Goal: Transaction & Acquisition: Purchase product/service

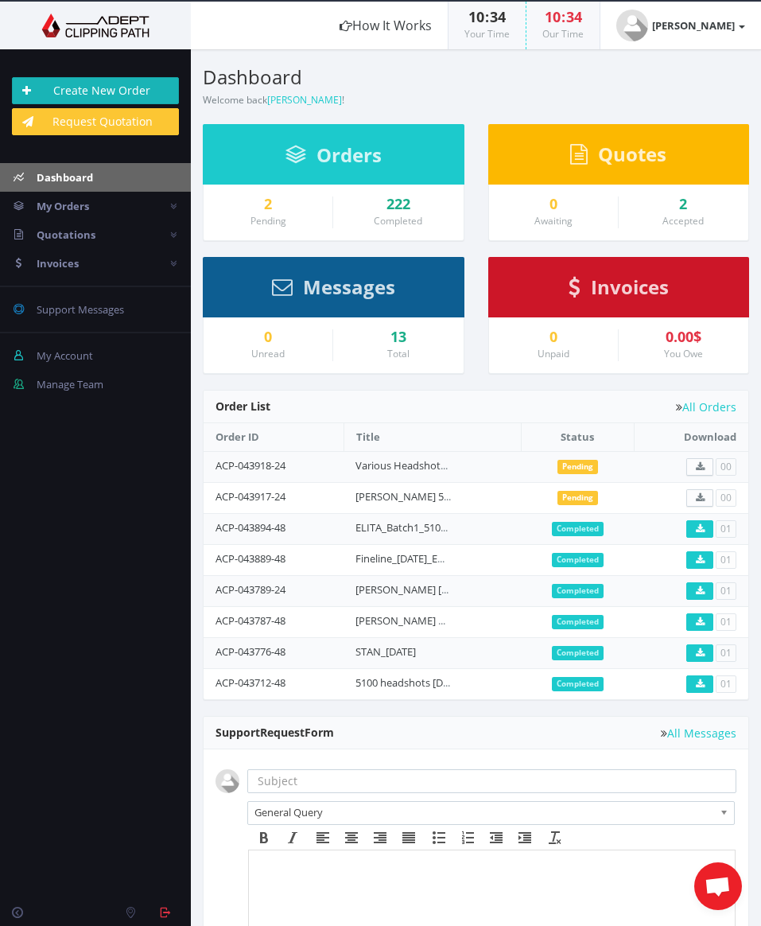
click at [76, 87] on link "Create New Order" at bounding box center [95, 90] width 167 height 27
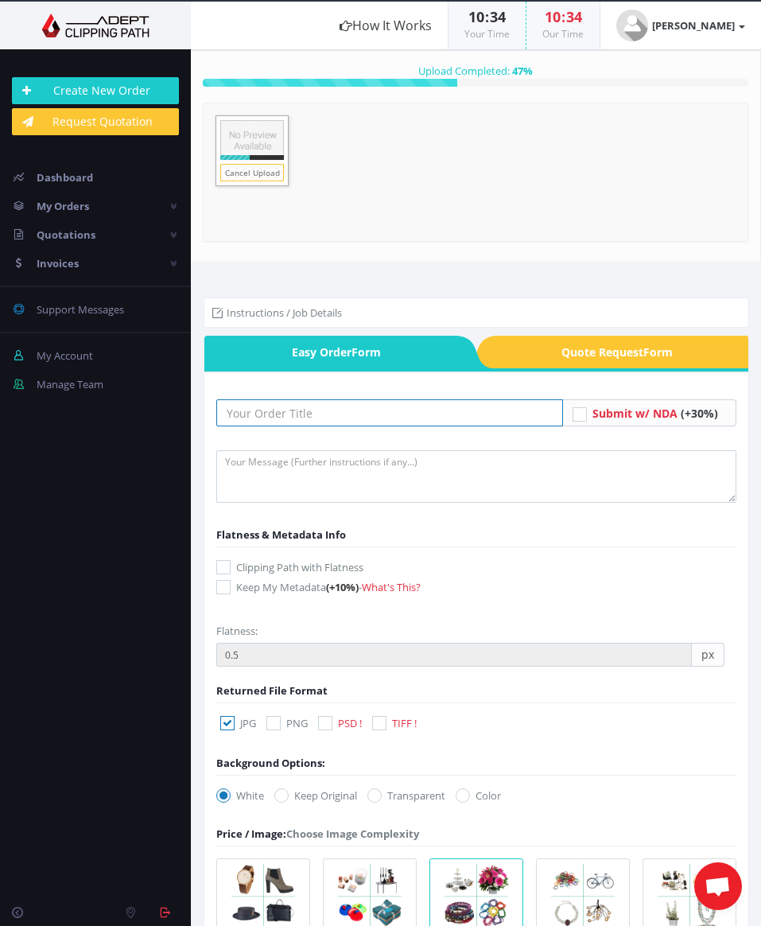
click at [332, 414] on input "text" at bounding box center [389, 412] width 347 height 27
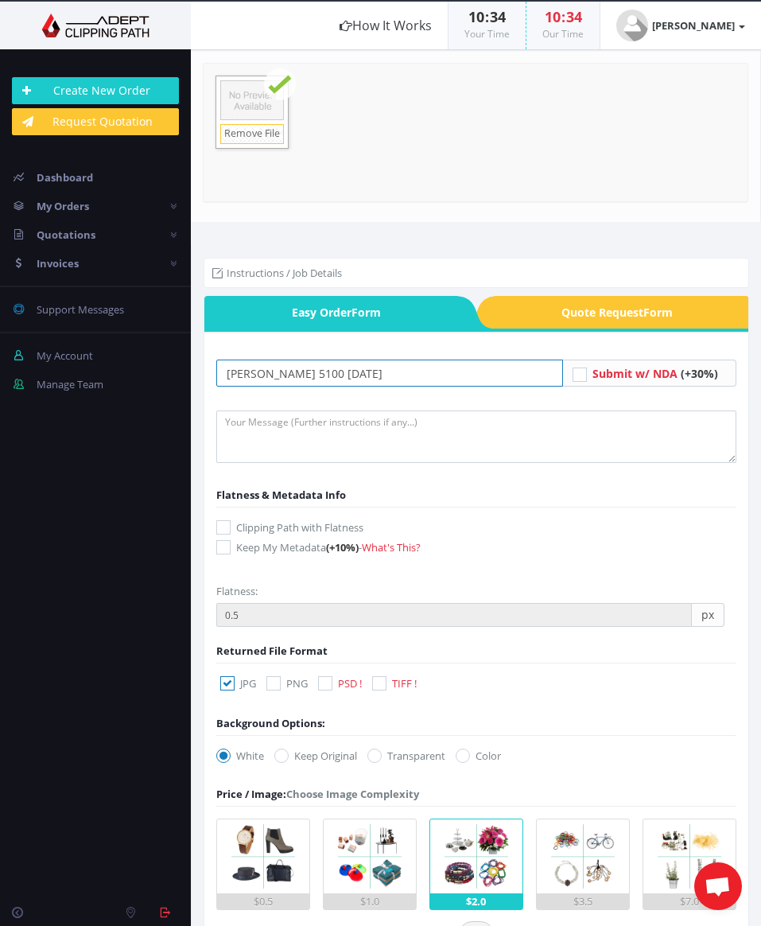
type input "[PERSON_NAME] 5100 [DATE]"
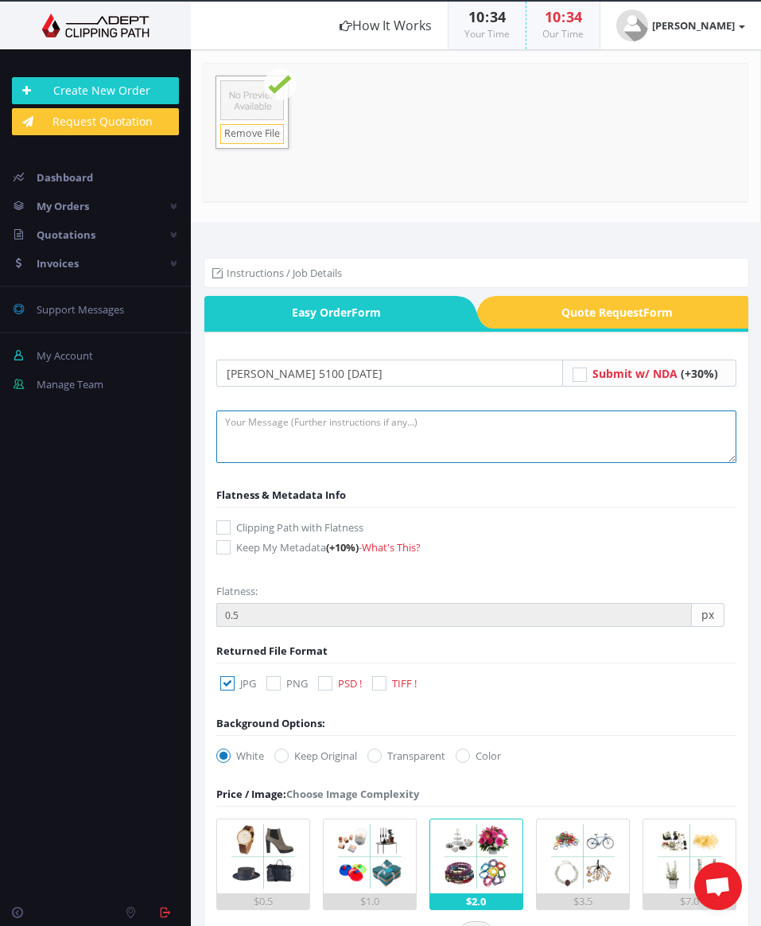
click at [378, 446] on textarea at bounding box center [476, 436] width 520 height 52
type textarea "Remove background and retouch. Smooth out wrinkles in the shirt."
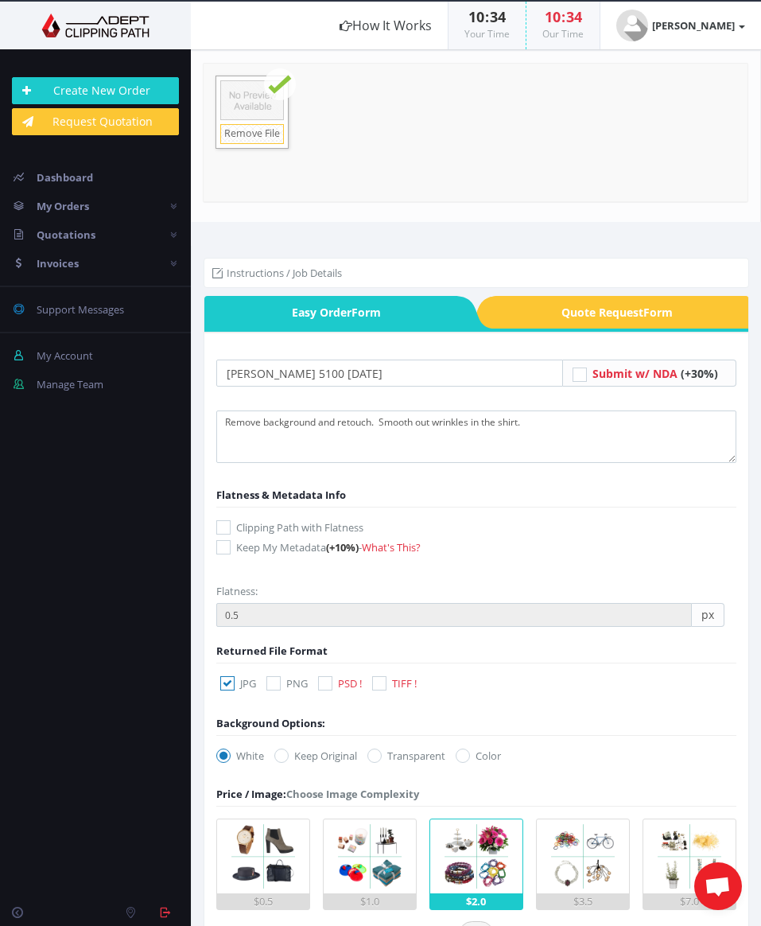
drag, startPoint x: 329, startPoint y: 682, endPoint x: 254, endPoint y: 694, distance: 76.5
click at [328, 682] on icon at bounding box center [325, 683] width 14 height 14
click at [328, 682] on input "PSD !" at bounding box center [327, 683] width 10 height 10
checkbox input "true"
click at [224, 683] on icon at bounding box center [227, 683] width 14 height 14
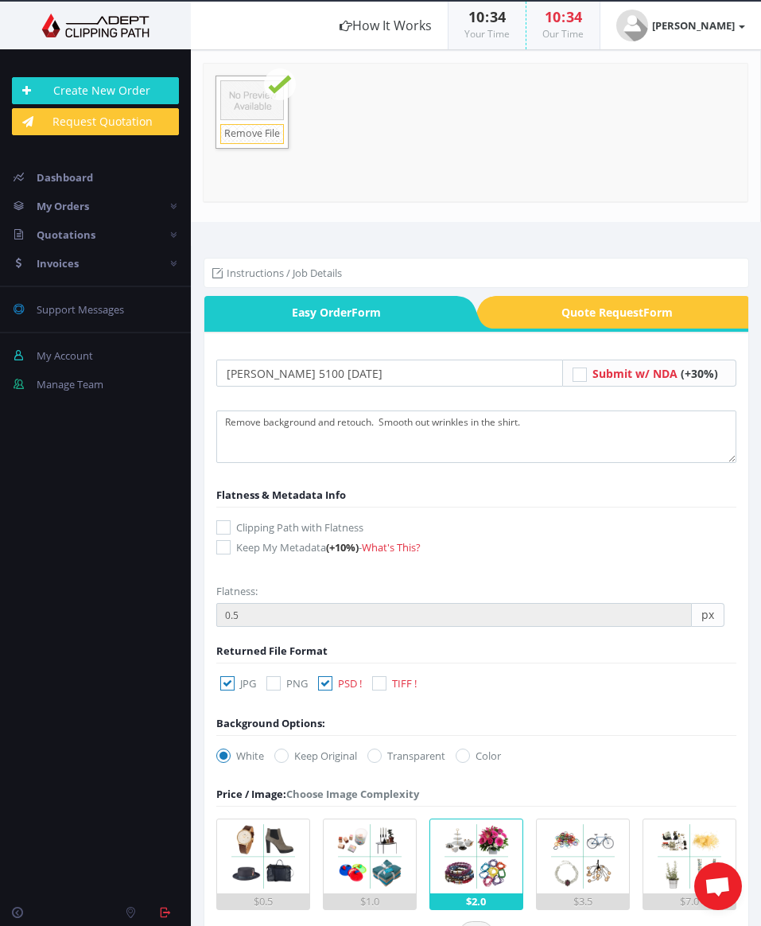
click at [224, 683] on input "JPG" at bounding box center [229, 683] width 10 height 10
checkbox input "false"
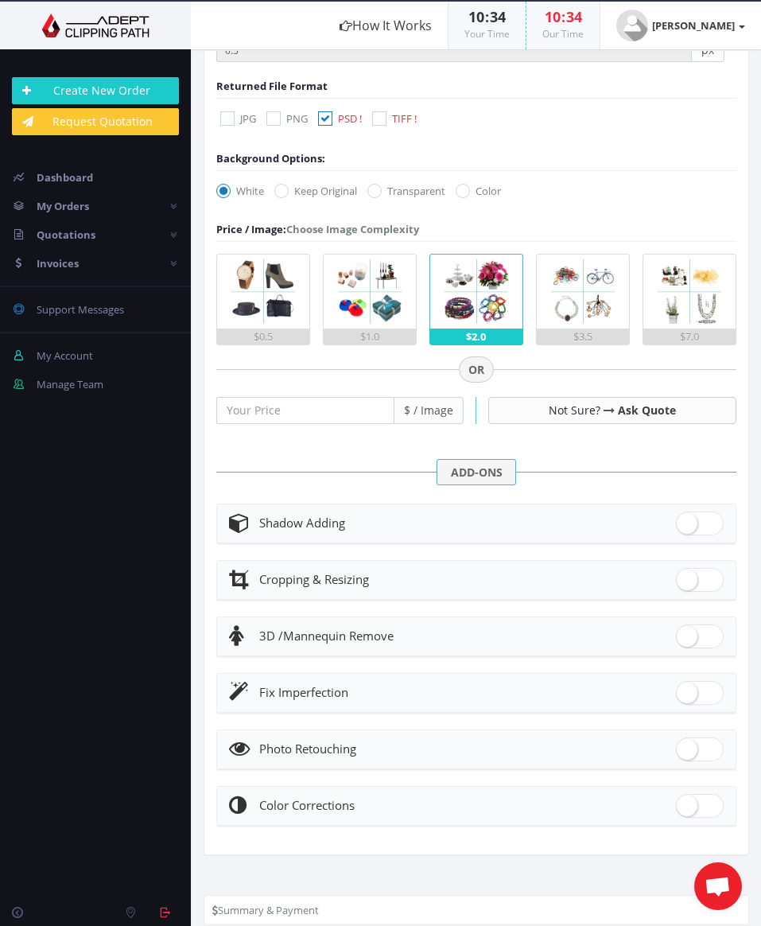
scroll to position [569, 0]
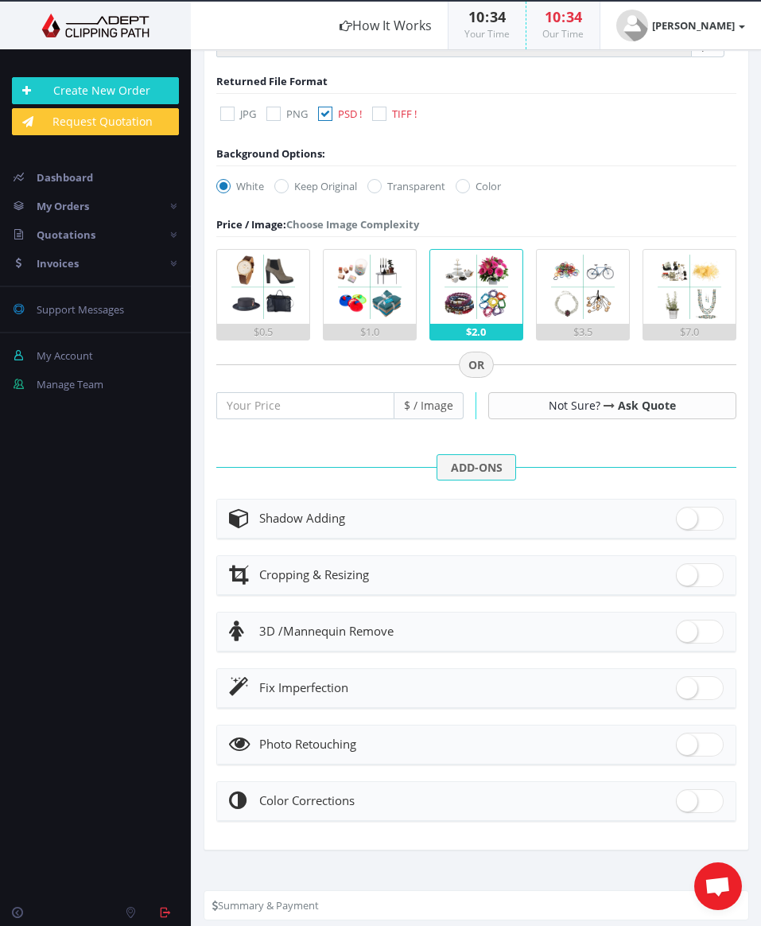
click at [696, 743] on span at bounding box center [700, 744] width 48 height 24
click at [686, 743] on input "checkbox" at bounding box center [681, 741] width 10 height 10
checkbox input "true"
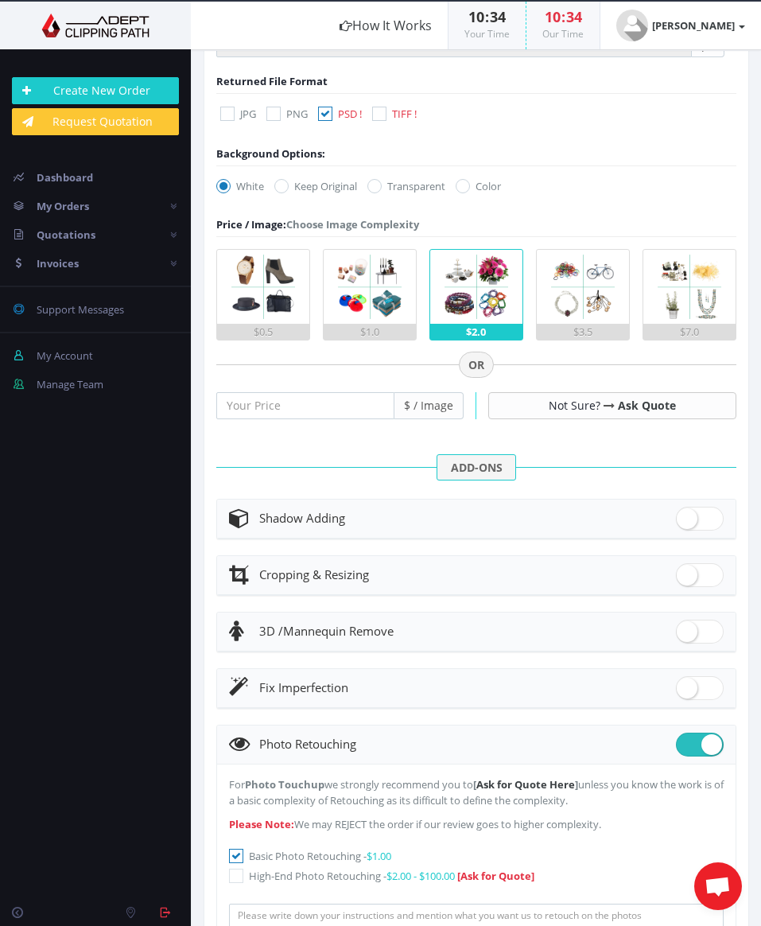
click at [691, 683] on span at bounding box center [700, 688] width 48 height 24
click at [686, 683] on input "checkbox" at bounding box center [681, 684] width 10 height 10
checkbox input "true"
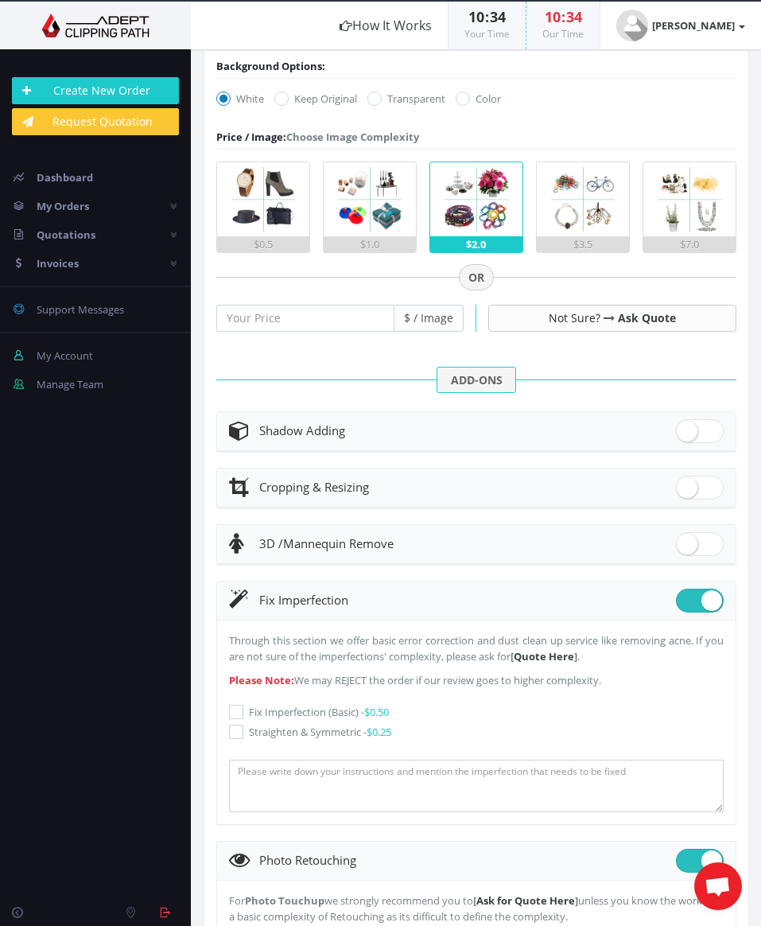
scroll to position [663, 0]
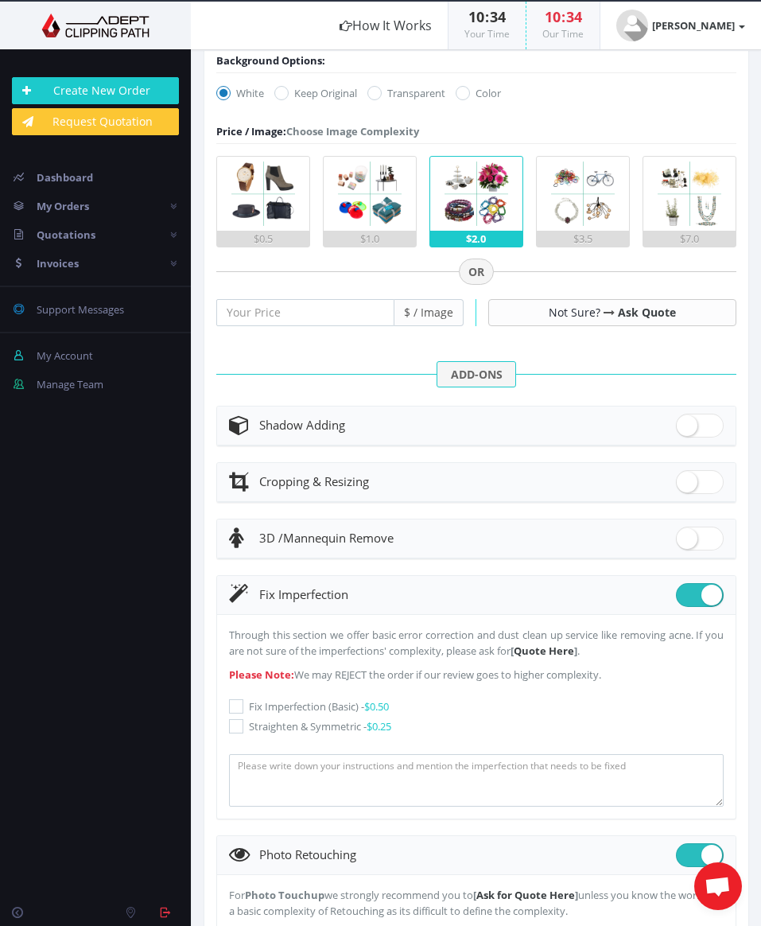
click at [230, 704] on icon at bounding box center [236, 706] width 14 height 14
click at [233, 704] on input "Fix Imperfection (Basic) - $0.50" at bounding box center [238, 706] width 10 height 10
checkbox input "true"
click at [292, 786] on textarea at bounding box center [476, 780] width 495 height 52
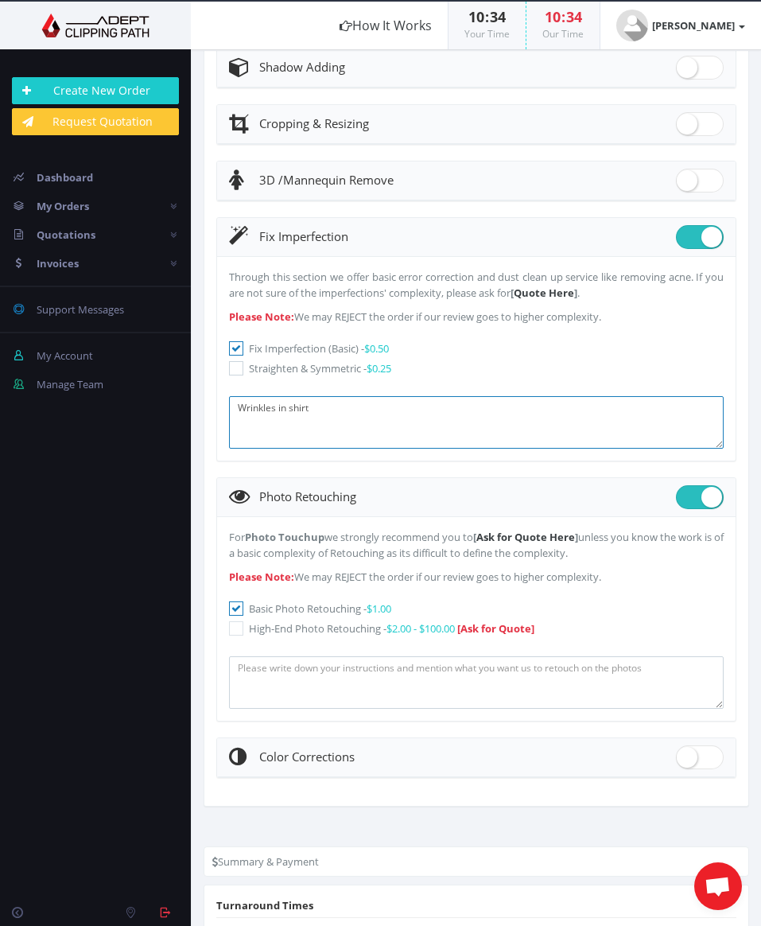
scroll to position [1021, 0]
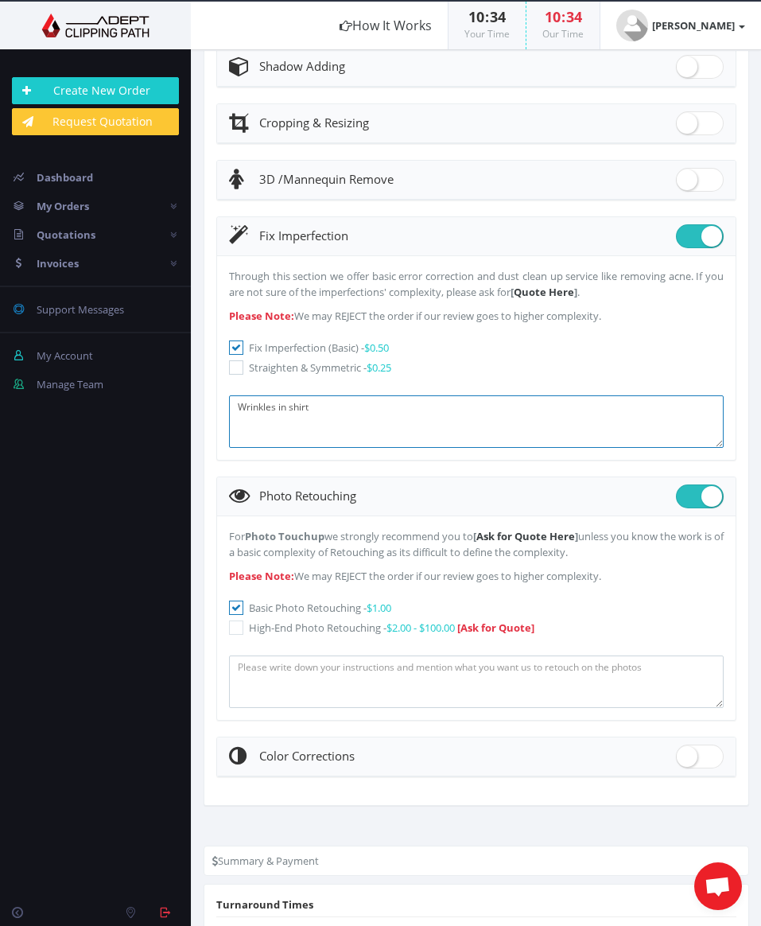
type textarea "Wrinkles in shirt"
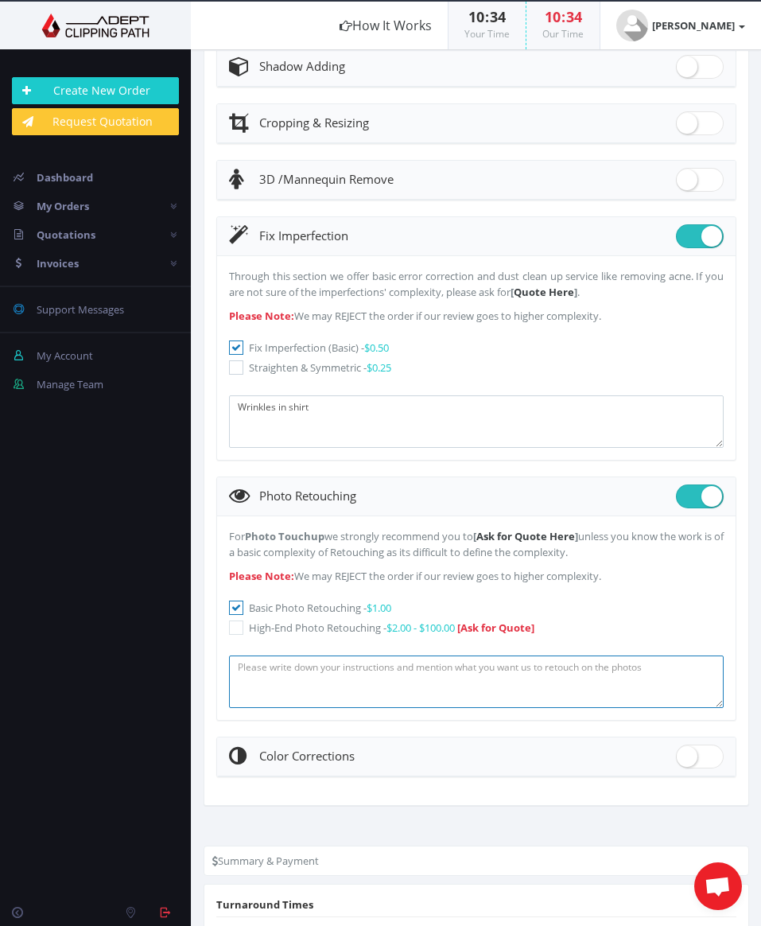
click at [367, 683] on textarea at bounding box center [476, 681] width 495 height 52
type textarea "A"
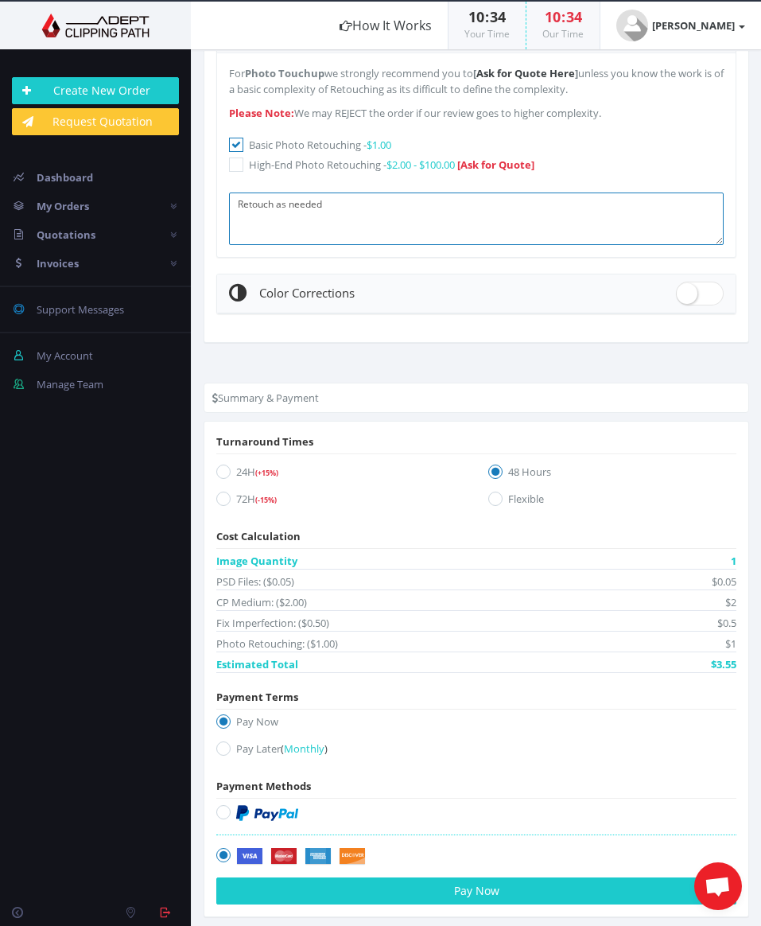
scroll to position [1488, 0]
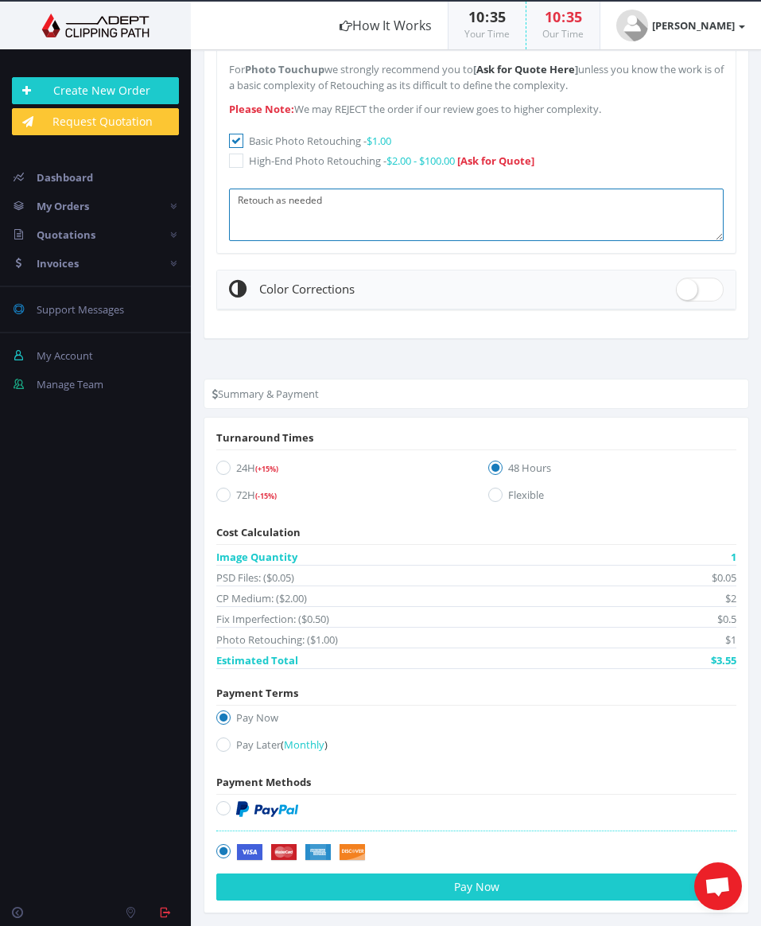
type textarea "Retouch as needed"
click at [219, 465] on icon at bounding box center [223, 467] width 14 height 14
click at [220, 465] on input "24H (+15%)" at bounding box center [225, 468] width 10 height 10
radio input "true"
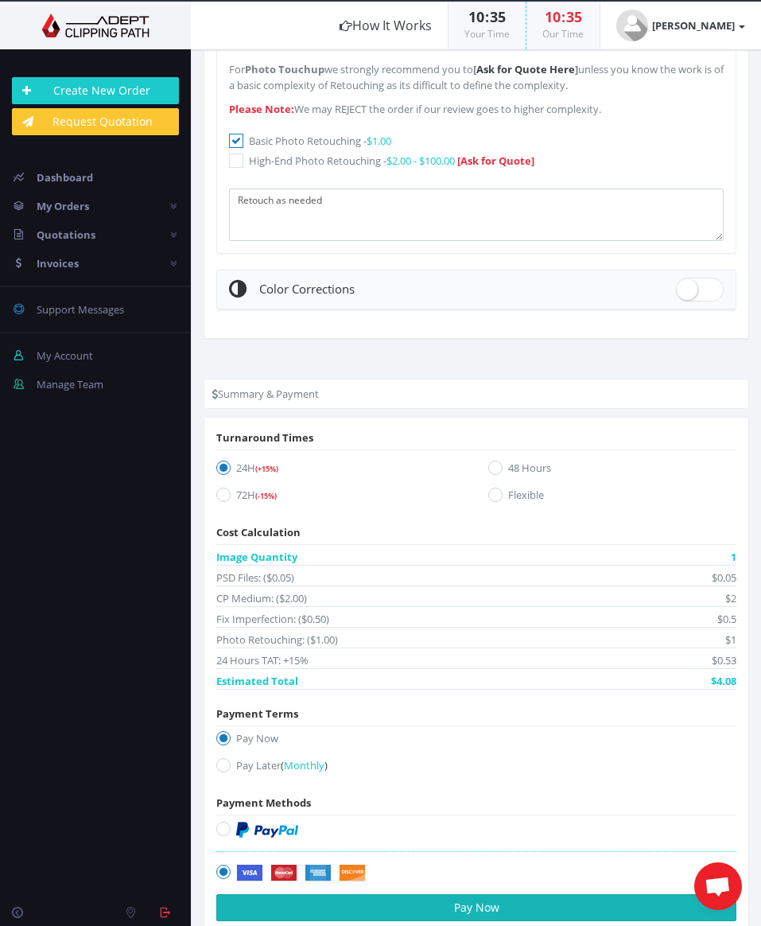
click at [484, 898] on button "Pay Now" at bounding box center [476, 907] width 520 height 27
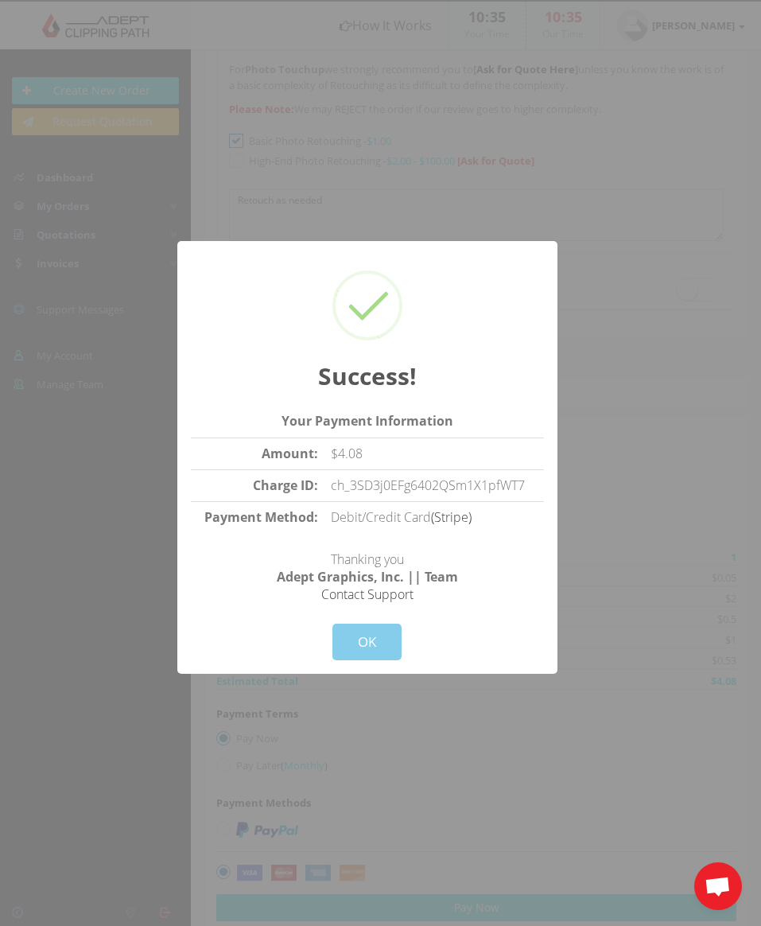
click at [376, 628] on button "OK" at bounding box center [366, 642] width 69 height 37
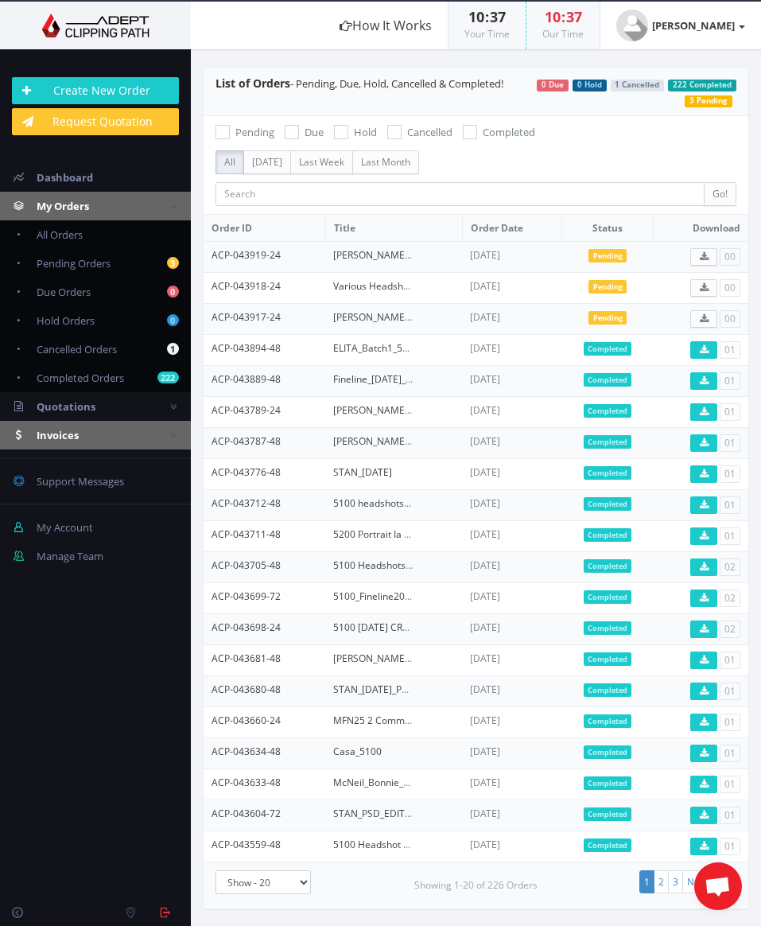
click at [56, 430] on span "Invoices" at bounding box center [58, 435] width 42 height 14
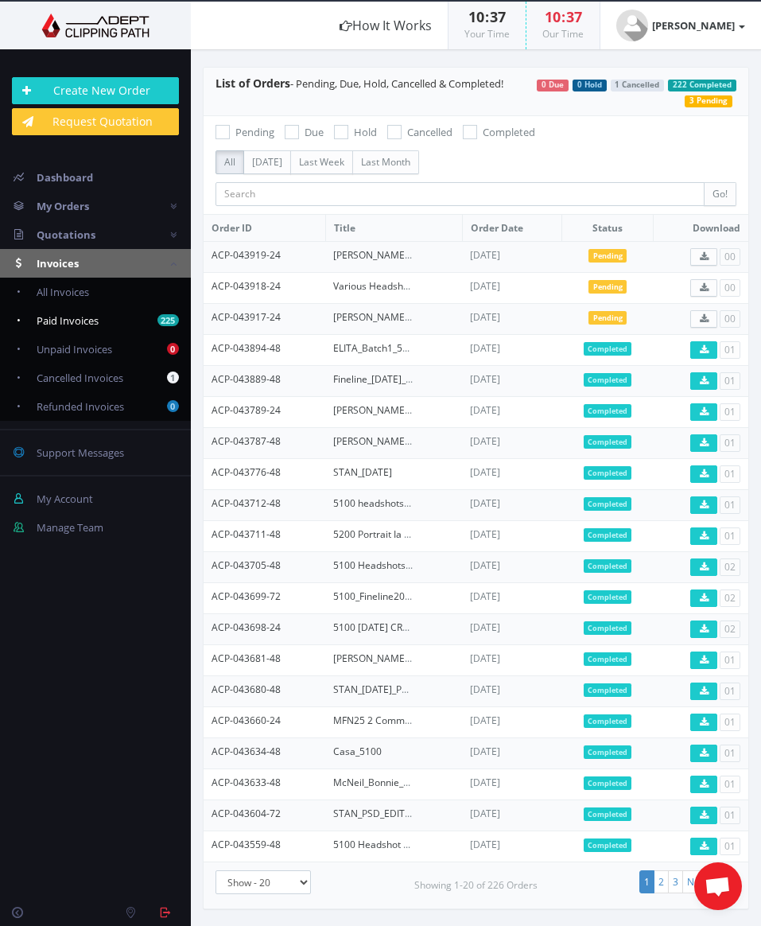
click at [52, 323] on span "Paid Invoices" at bounding box center [68, 320] width 62 height 14
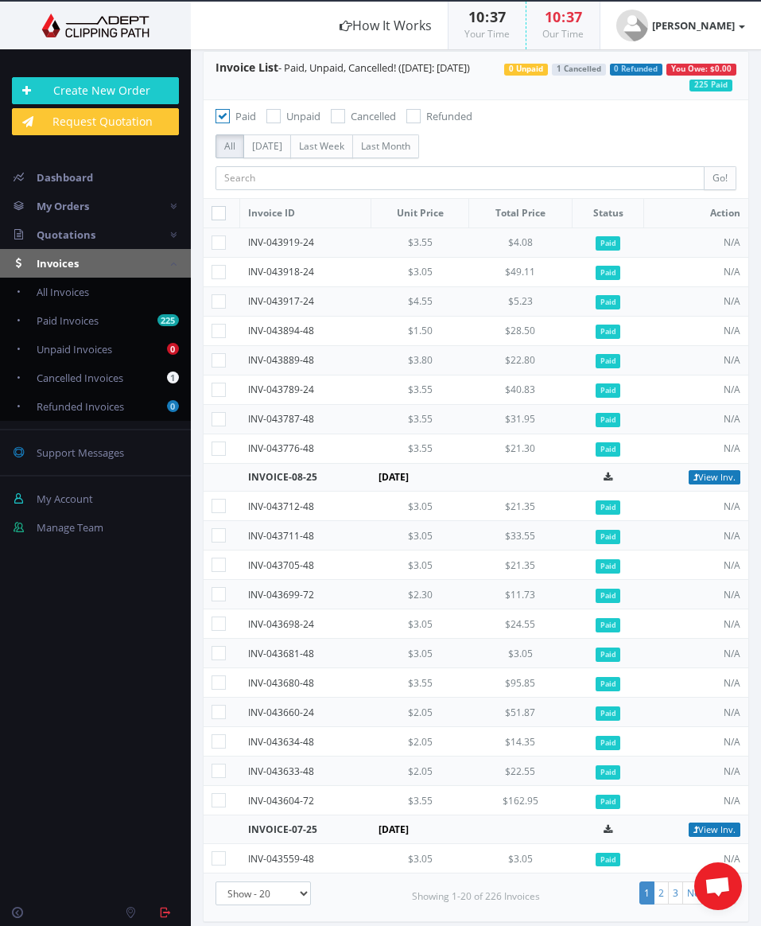
click at [713, 243] on td "N/A" at bounding box center [696, 241] width 104 height 29
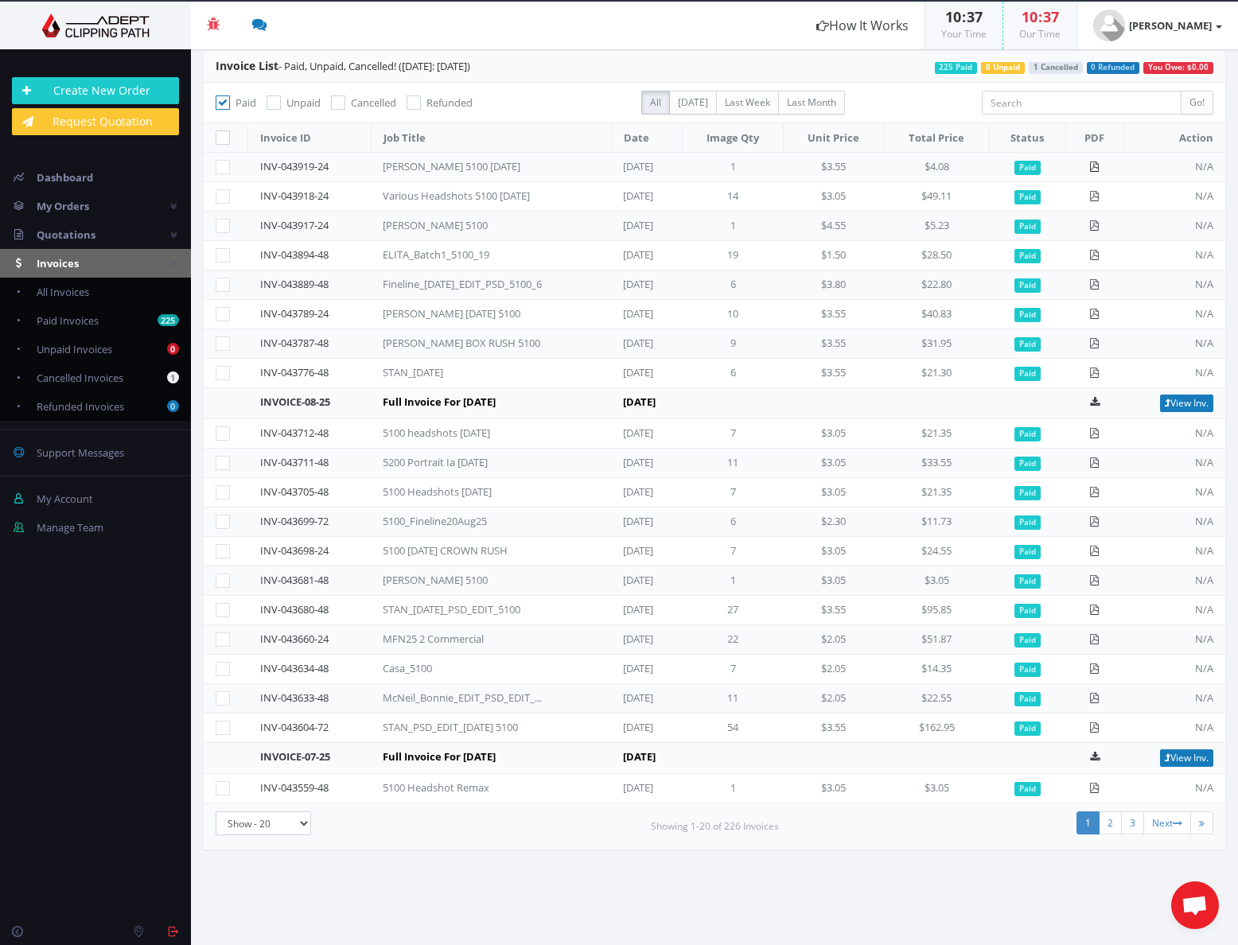
click at [760, 167] on icon at bounding box center [1094, 166] width 10 height 10
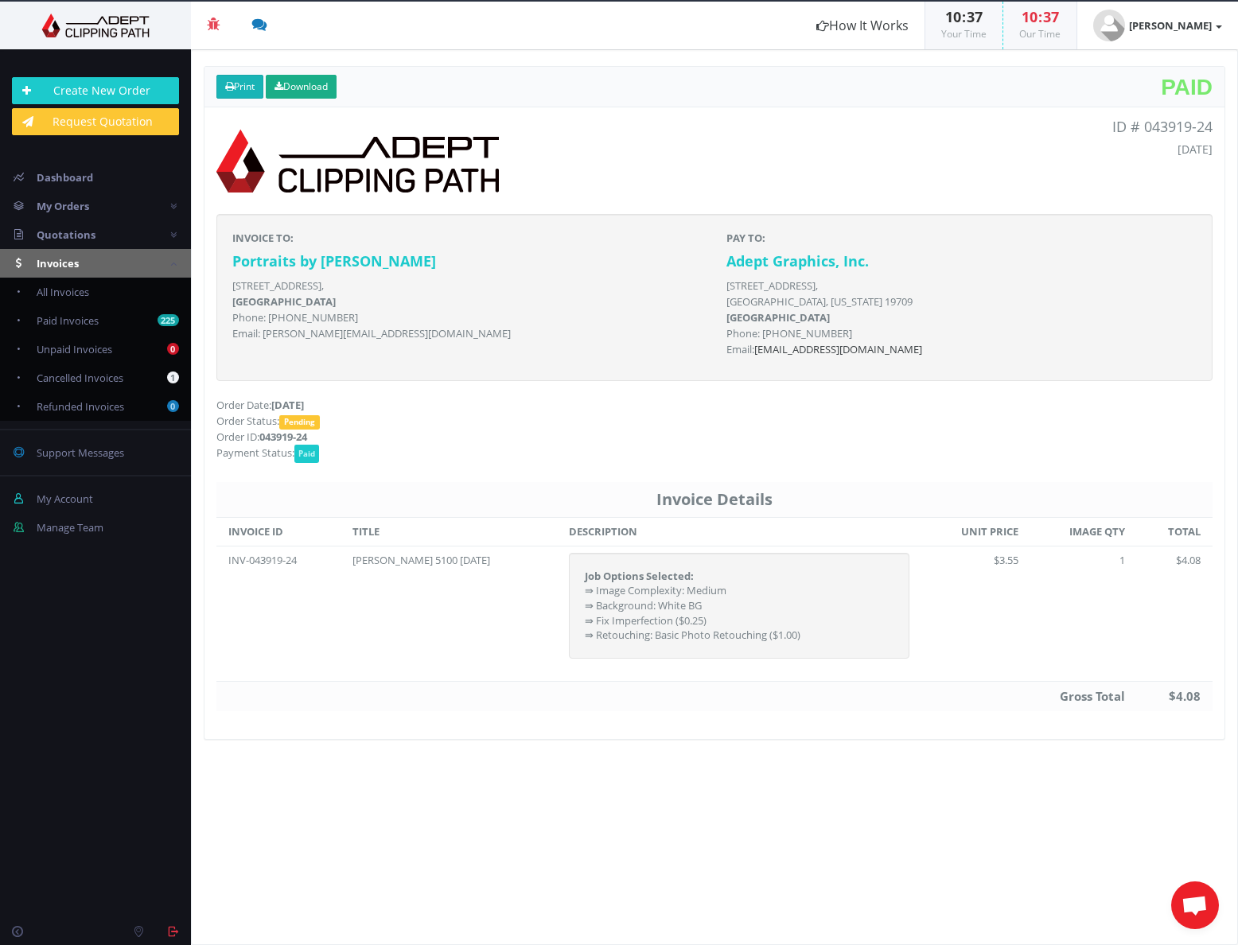
click at [231, 85] on icon at bounding box center [229, 87] width 9 height 10
